Goal: Task Accomplishment & Management: Manage account settings

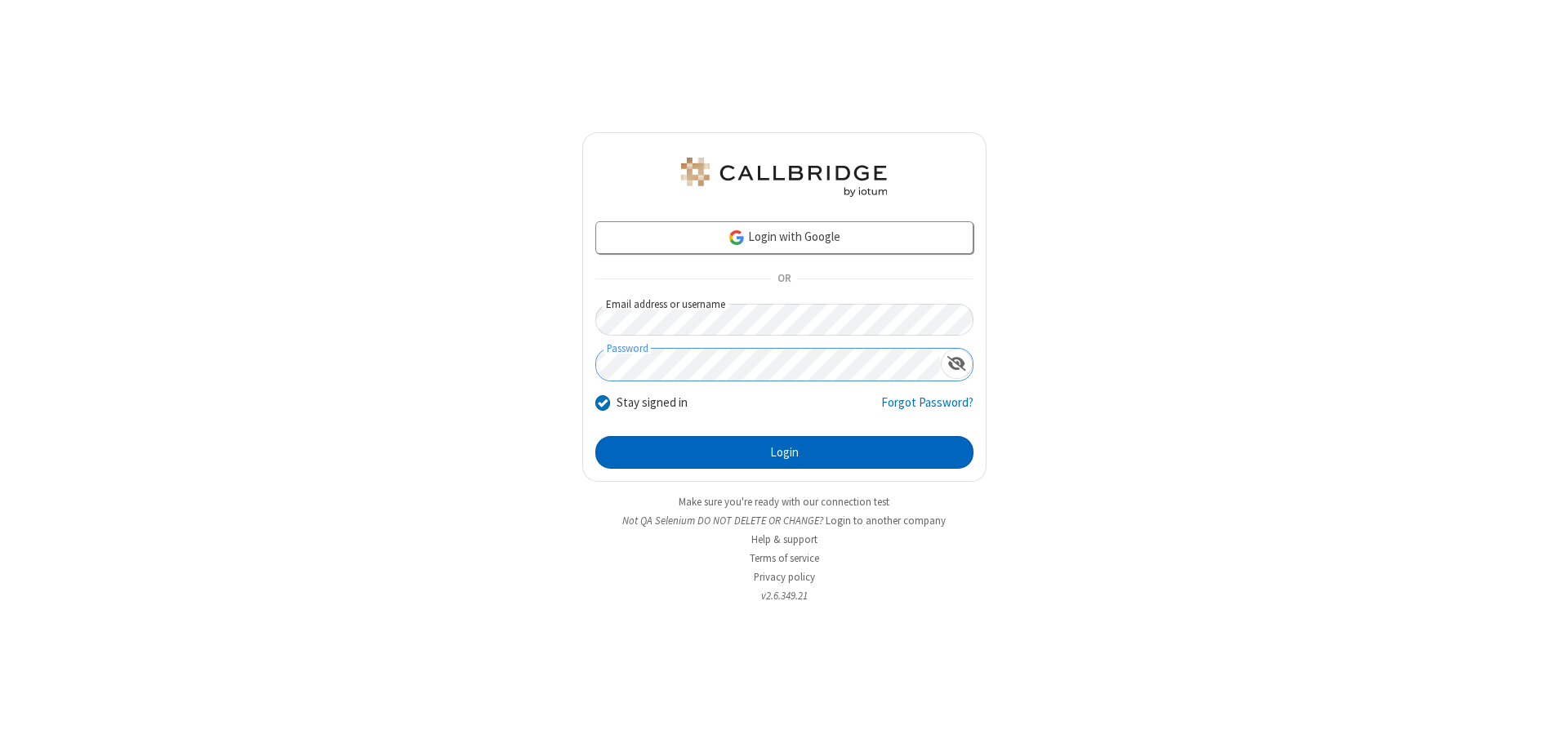
click at [784, 452] on button "Login" at bounding box center [784, 452] width 378 height 33
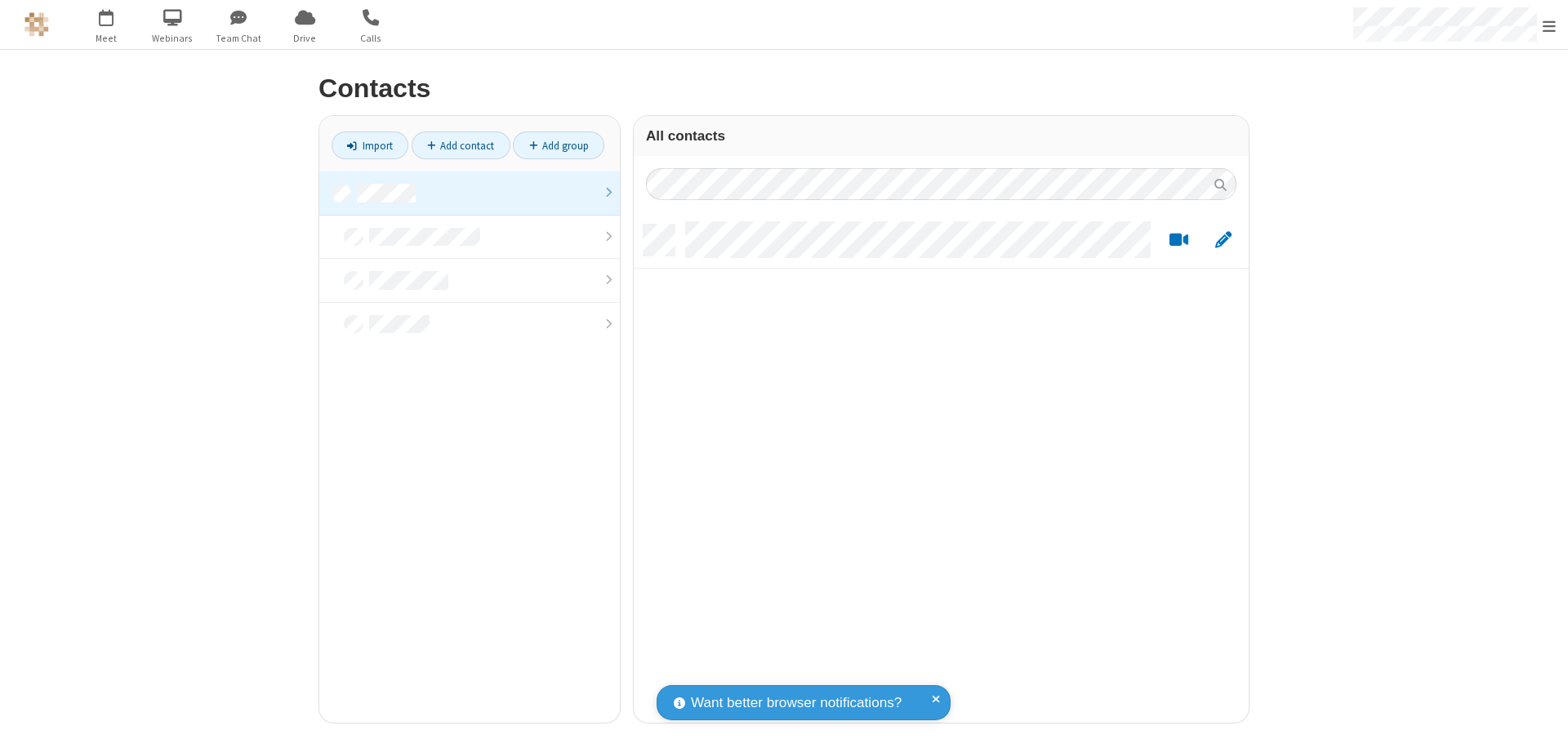
scroll to position [499, 603]
click at [469, 192] on link at bounding box center [470, 194] width 301 height 45
click at [460, 145] on link "Add contact" at bounding box center [460, 145] width 99 height 28
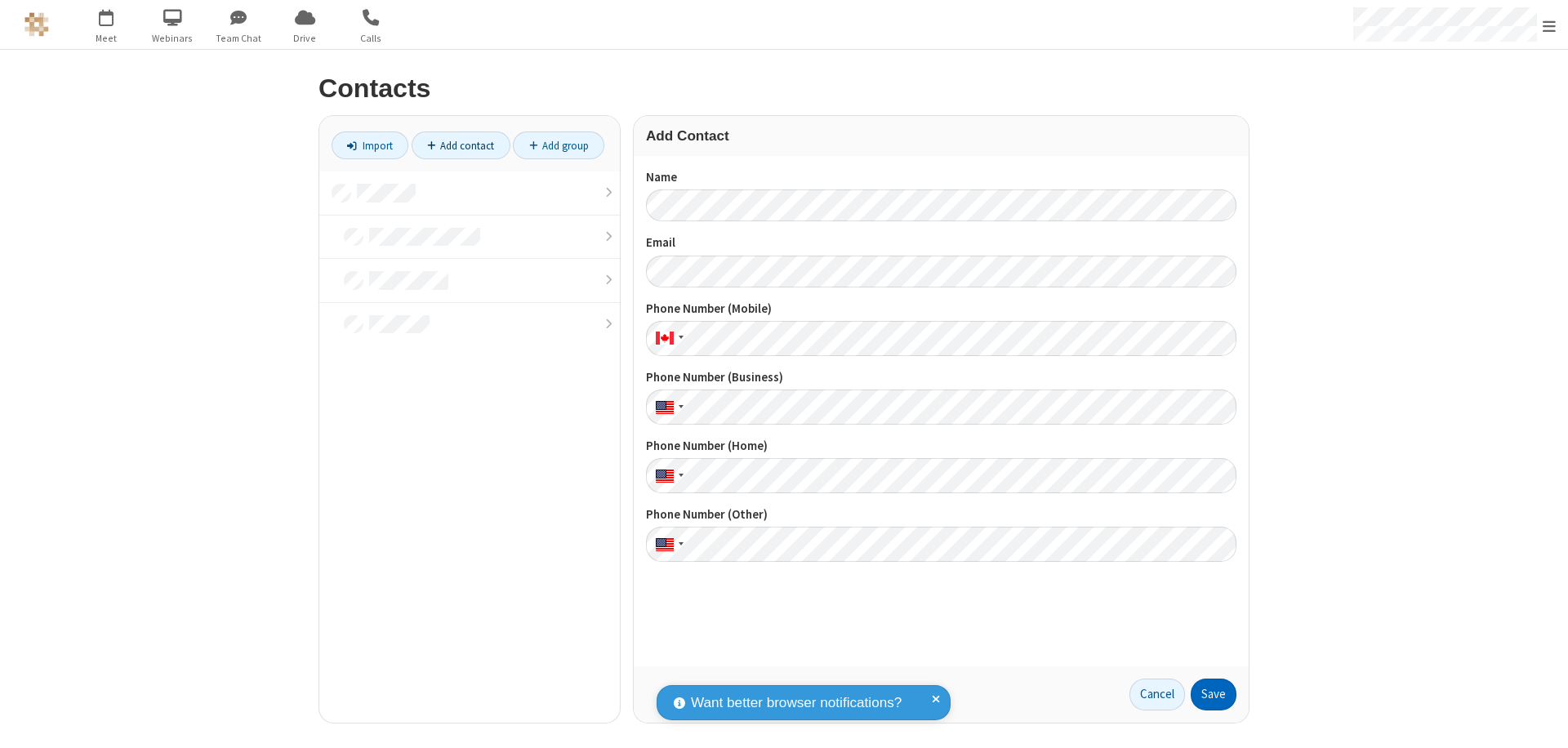
click at [1214, 695] on button "Save" at bounding box center [1213, 695] width 45 height 33
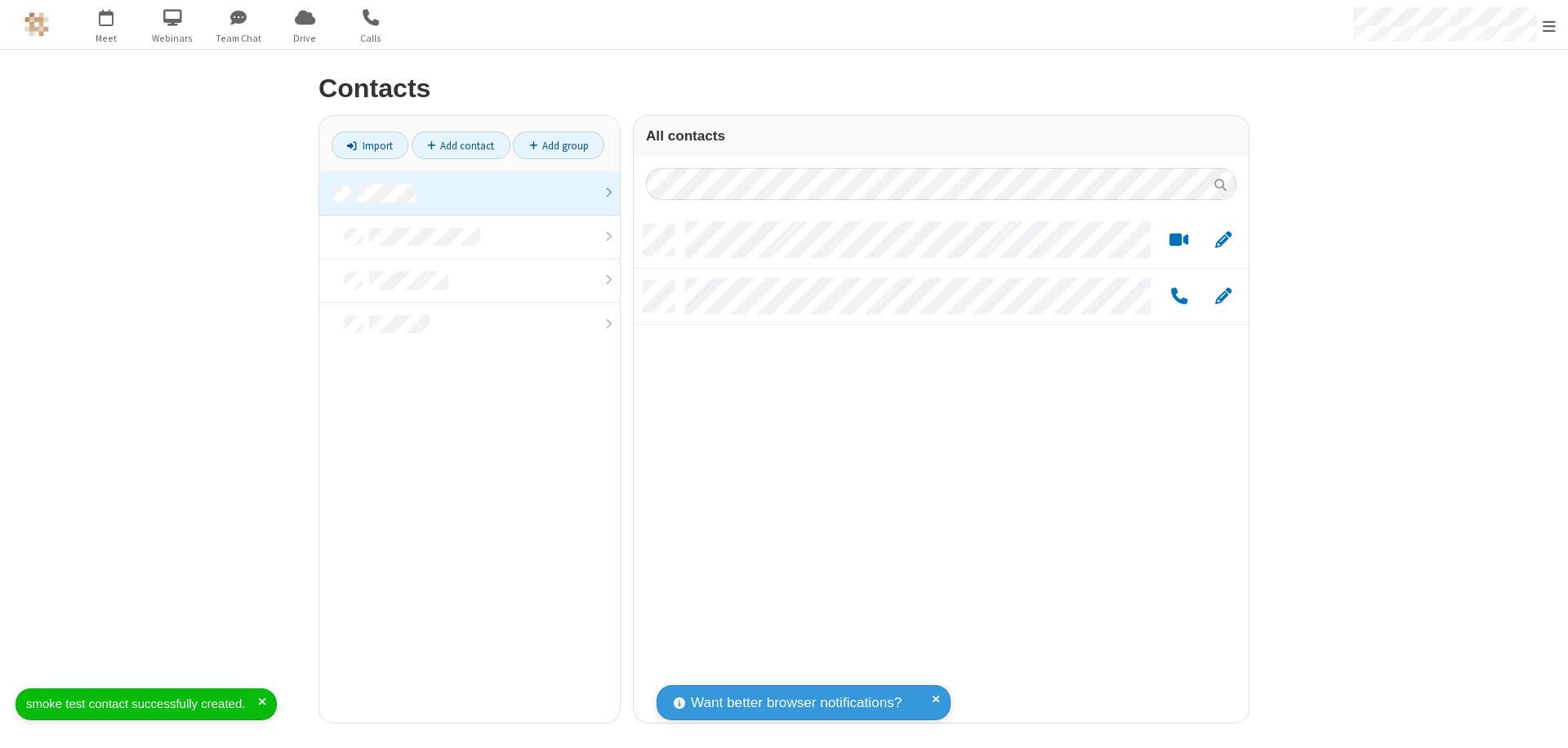
scroll to position [499, 603]
click at [460, 145] on link "Add contact" at bounding box center [460, 145] width 99 height 28
